Goal: Check status

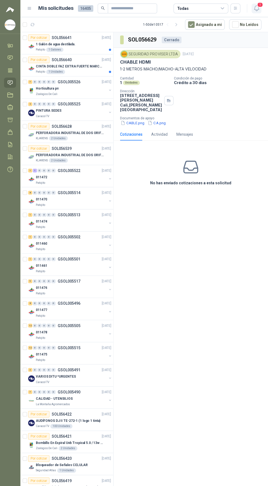
click at [258, 11] on icon "button" at bounding box center [256, 8] width 7 height 7
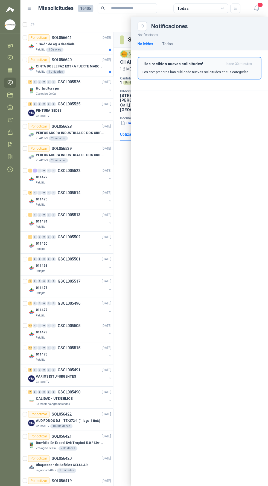
click at [236, 69] on div "¡Has recibido nuevas solicitudes! hace 30 minutos Los compradores han publicado…" at bounding box center [200, 68] width 114 height 13
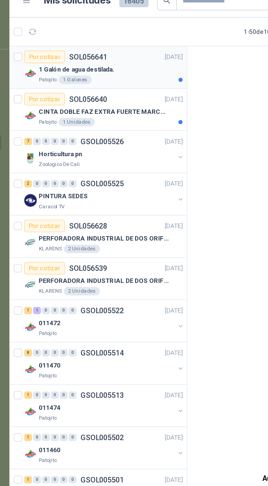
click at [89, 46] on div "1 Galón de agua destilada." at bounding box center [73, 44] width 75 height 7
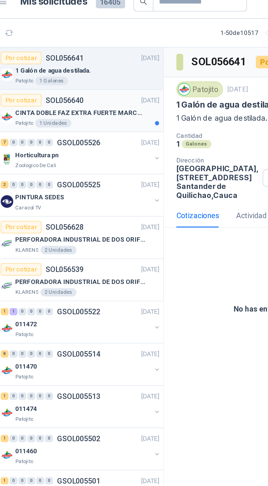
click at [92, 67] on p "CINTA DOBLE FAZ EXTRA FUERTE MARCA:3M" at bounding box center [70, 66] width 68 height 5
